Goal: Task Accomplishment & Management: Use online tool/utility

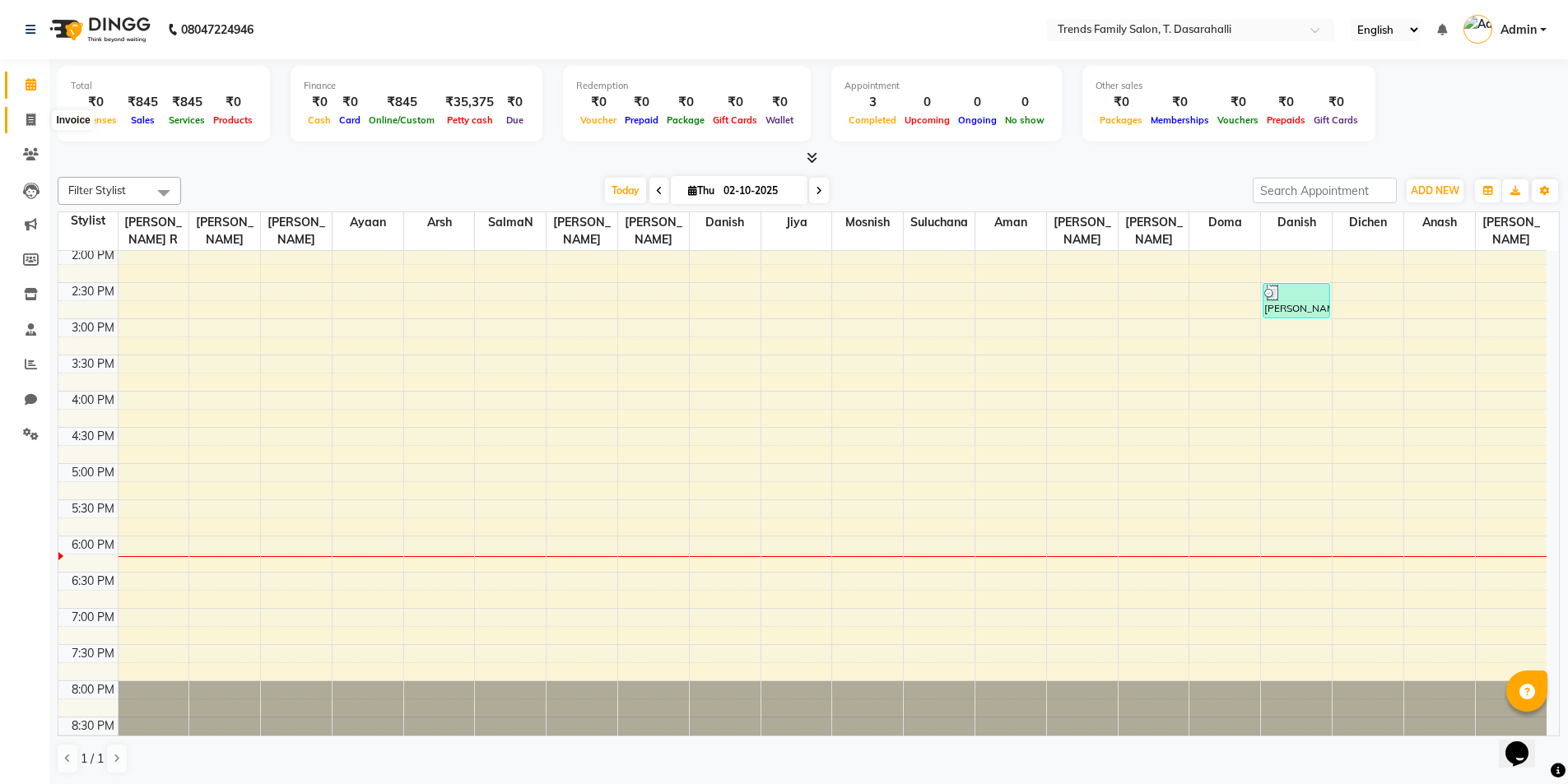
click at [36, 116] on span at bounding box center [31, 120] width 29 height 19
select select "8481"
select select "service"
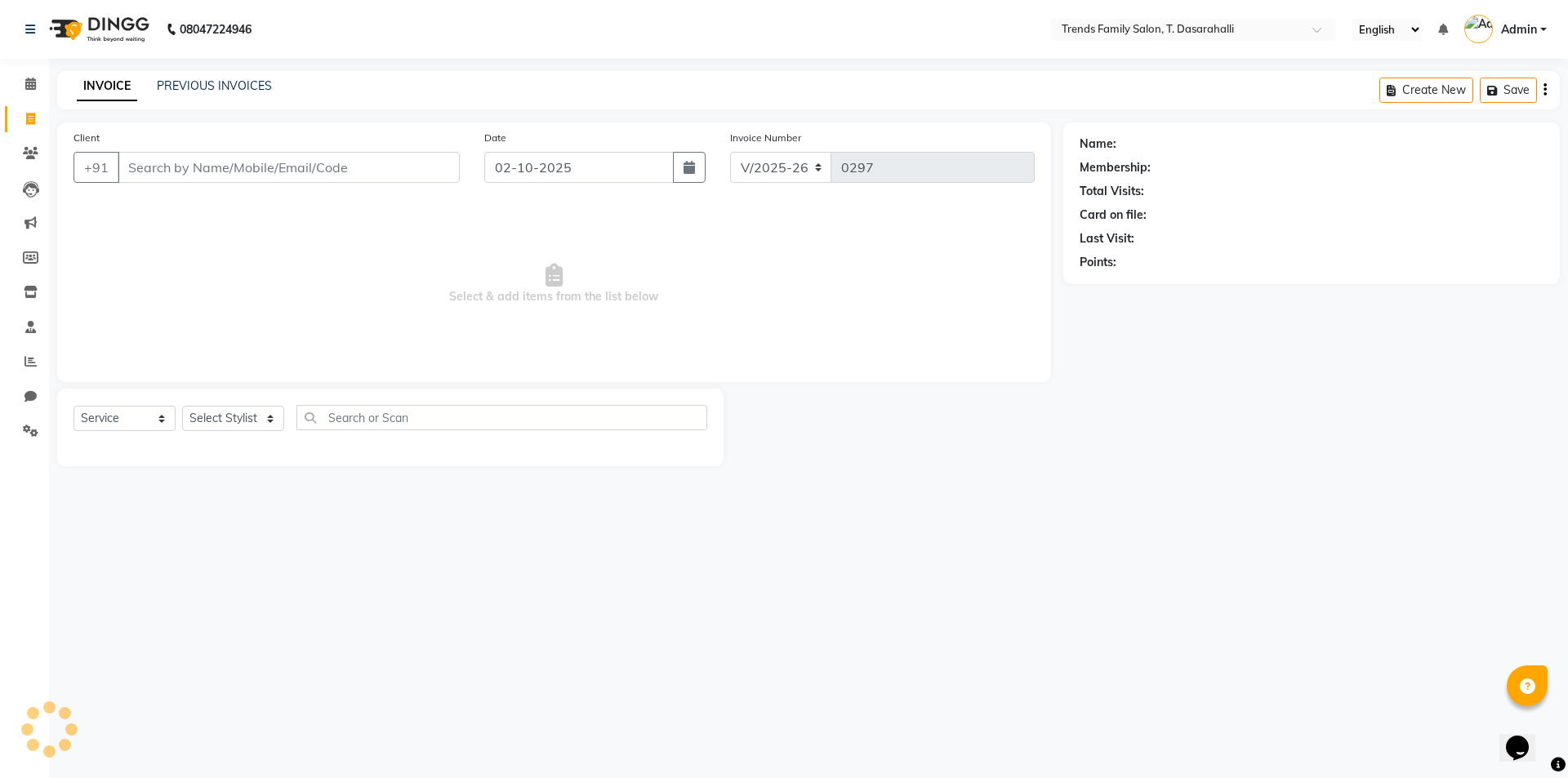
click at [341, 172] on input "Client" at bounding box center [288, 166] width 342 height 31
